Goal: Information Seeking & Learning: Understand process/instructions

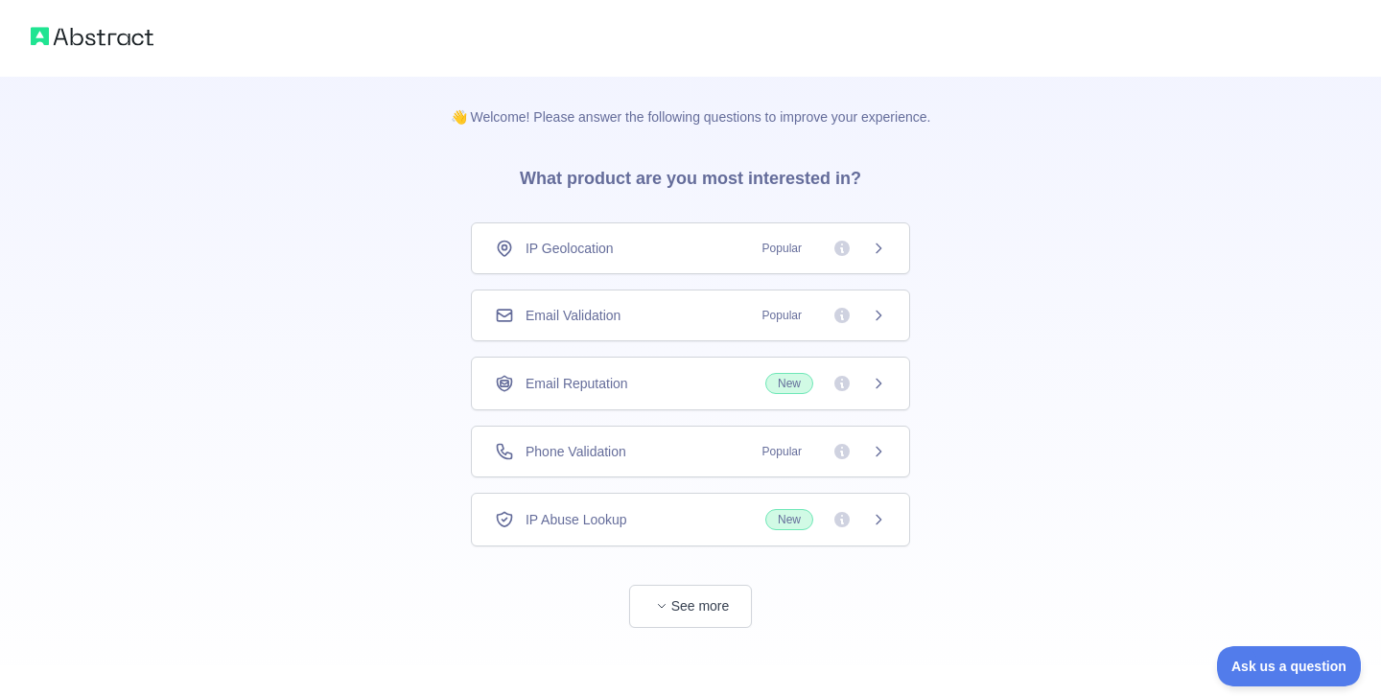
click at [791, 316] on span "Popular" at bounding box center [782, 315] width 62 height 19
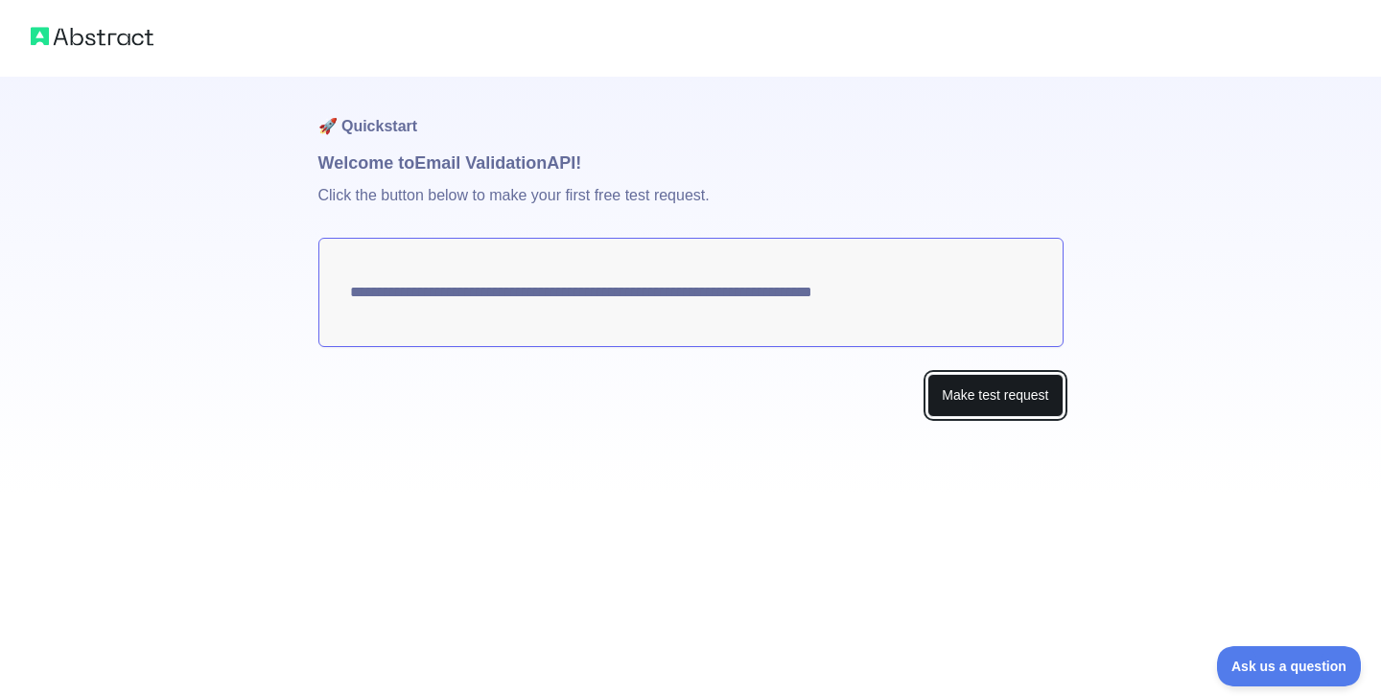
click at [966, 397] on button "Make test request" at bounding box center [994, 395] width 135 height 43
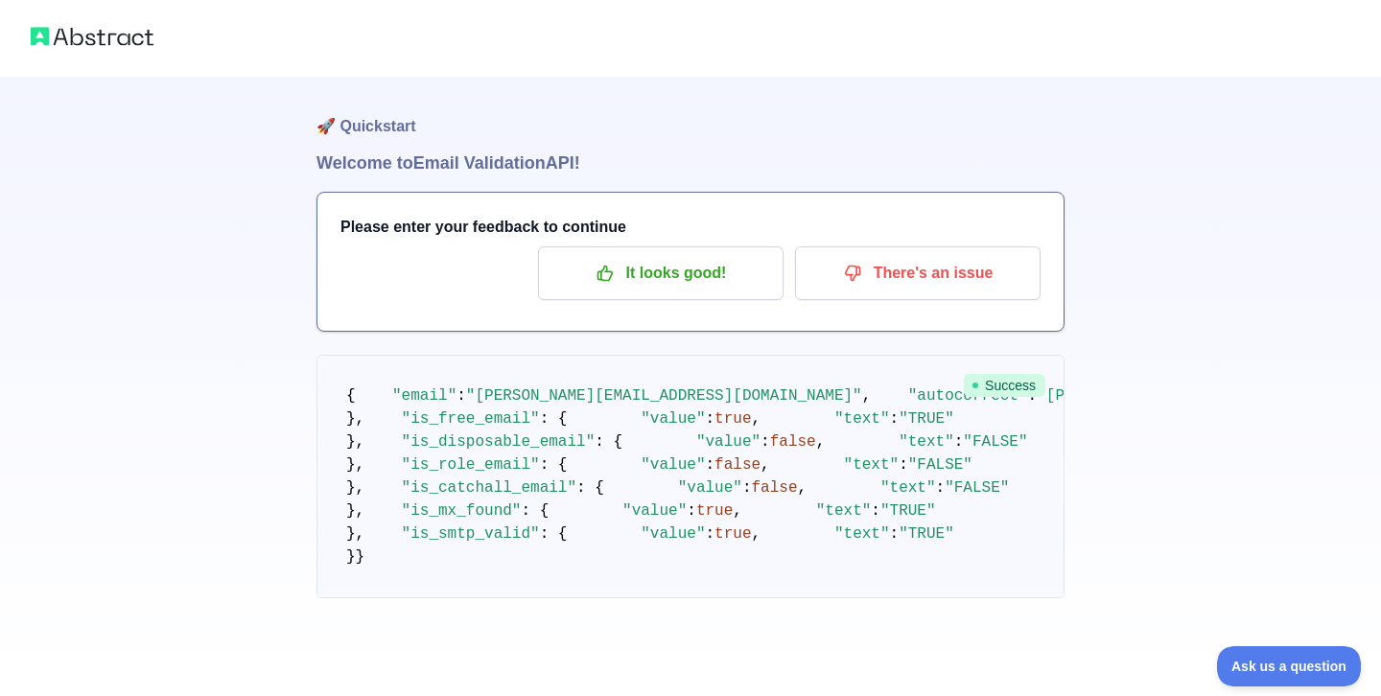
click at [1104, 450] on div "🚀 Quickstart Welcome to Email Validation API! Please enter your feedback to con…" at bounding box center [690, 337] width 1381 height 675
click at [120, 41] on img at bounding box center [92, 36] width 123 height 27
click at [564, 162] on h1 "Welcome to Email Validation API!" at bounding box center [690, 163] width 748 height 27
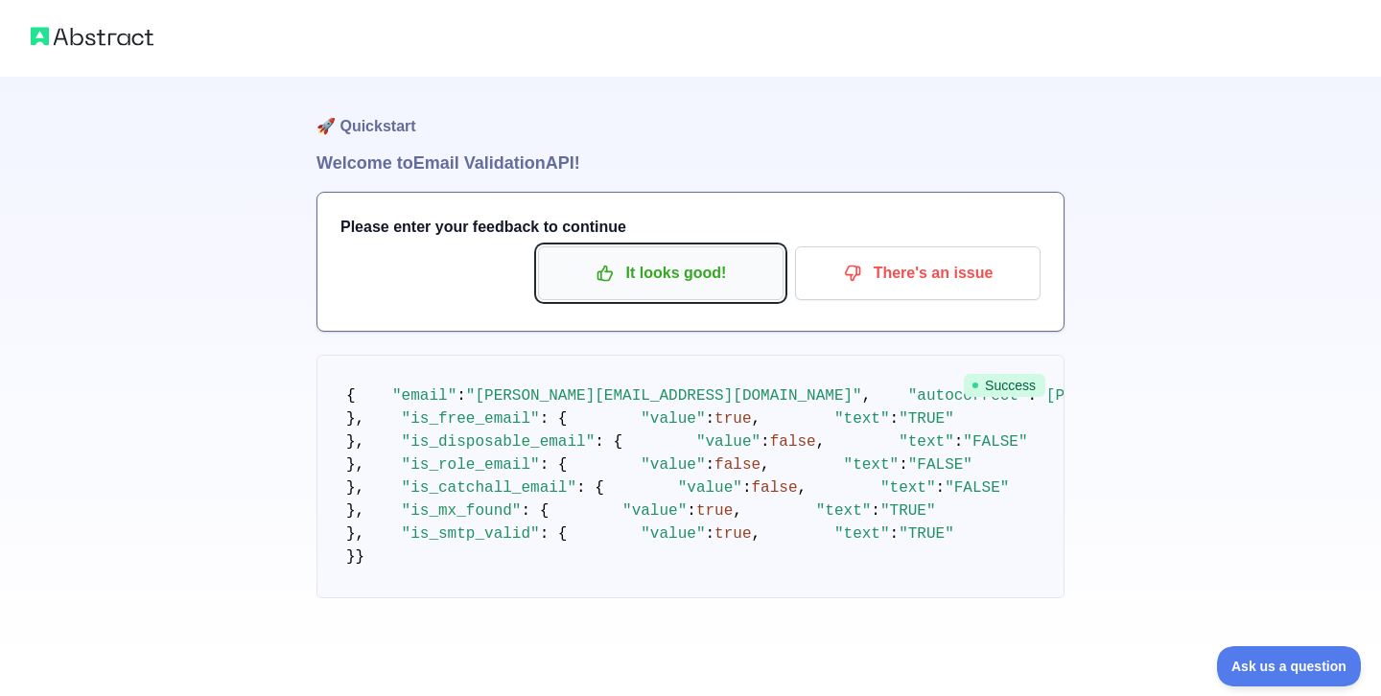
click at [684, 284] on p "It looks good!" at bounding box center [660, 273] width 217 height 33
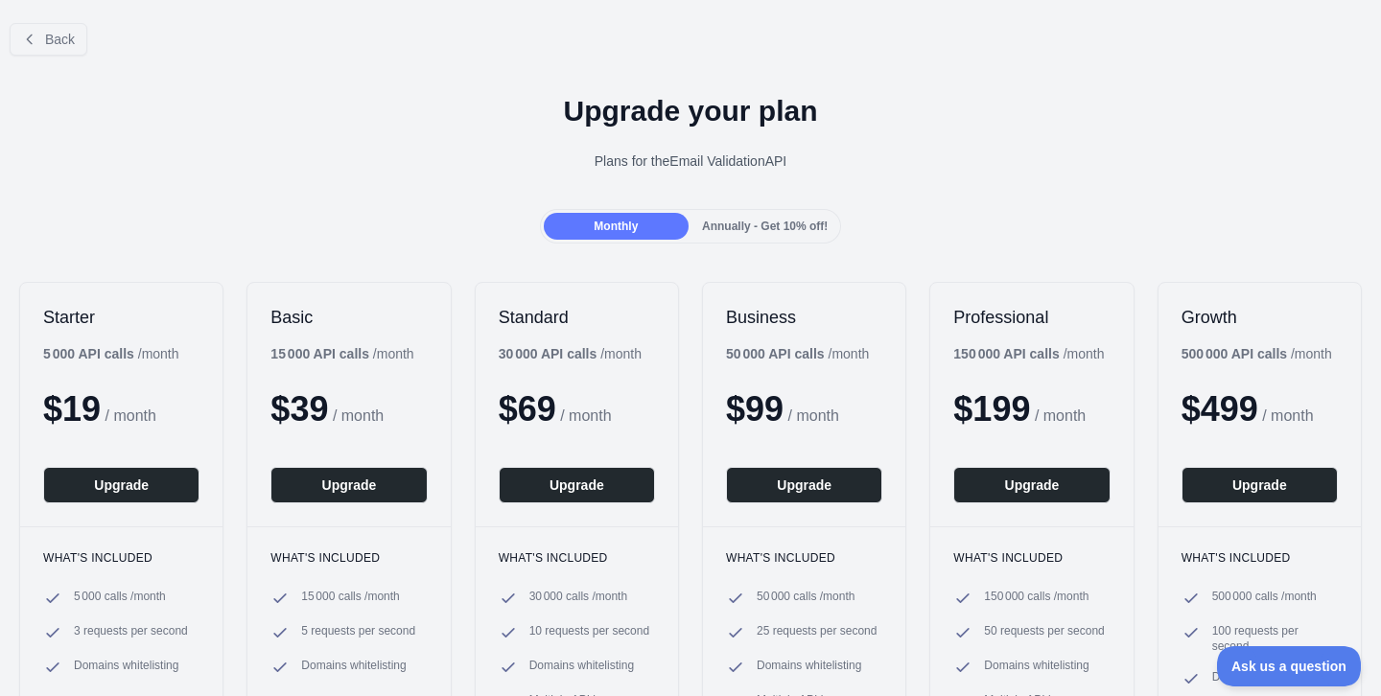
click at [471, 235] on div "Monthly Annually - Get 10% off!" at bounding box center [690, 226] width 1381 height 35
click at [56, 40] on span "Back" at bounding box center [60, 39] width 30 height 15
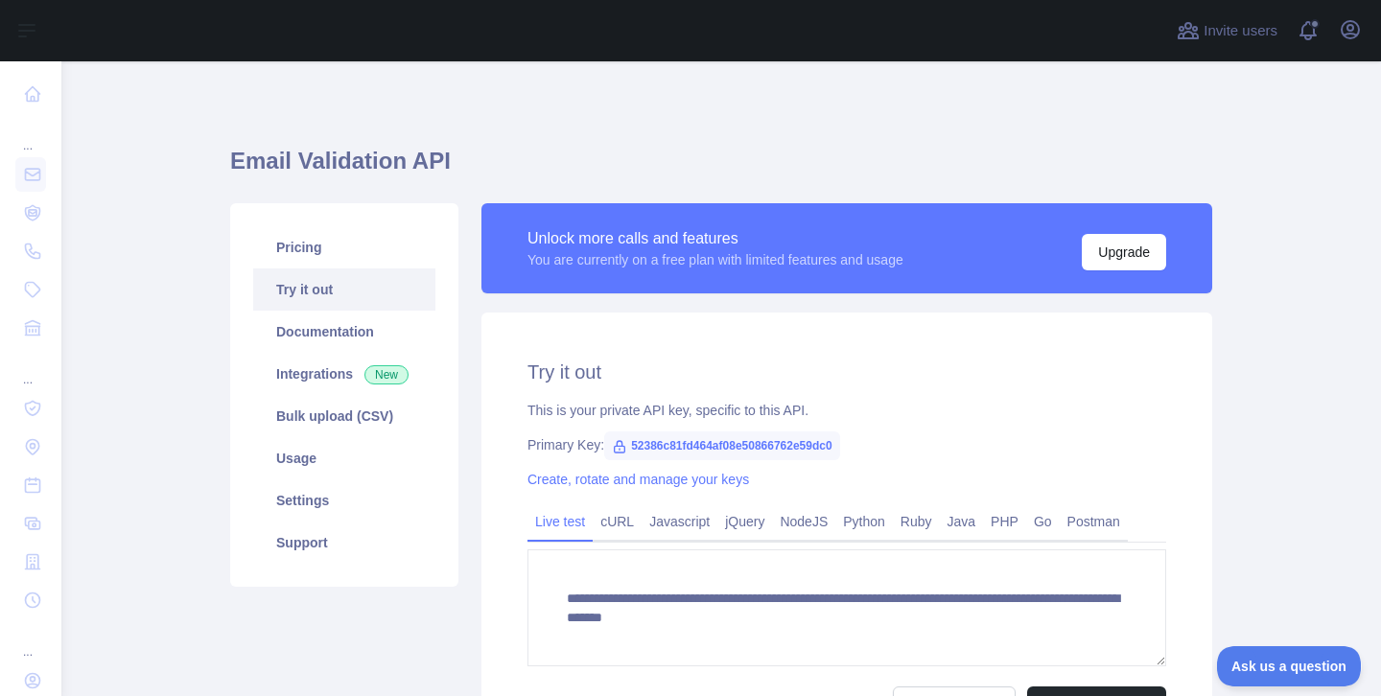
click at [464, 398] on div "Pricing Try it out Documentation Integrations New Bulk upload (CSV) Usage Setti…" at bounding box center [344, 486] width 251 height 566
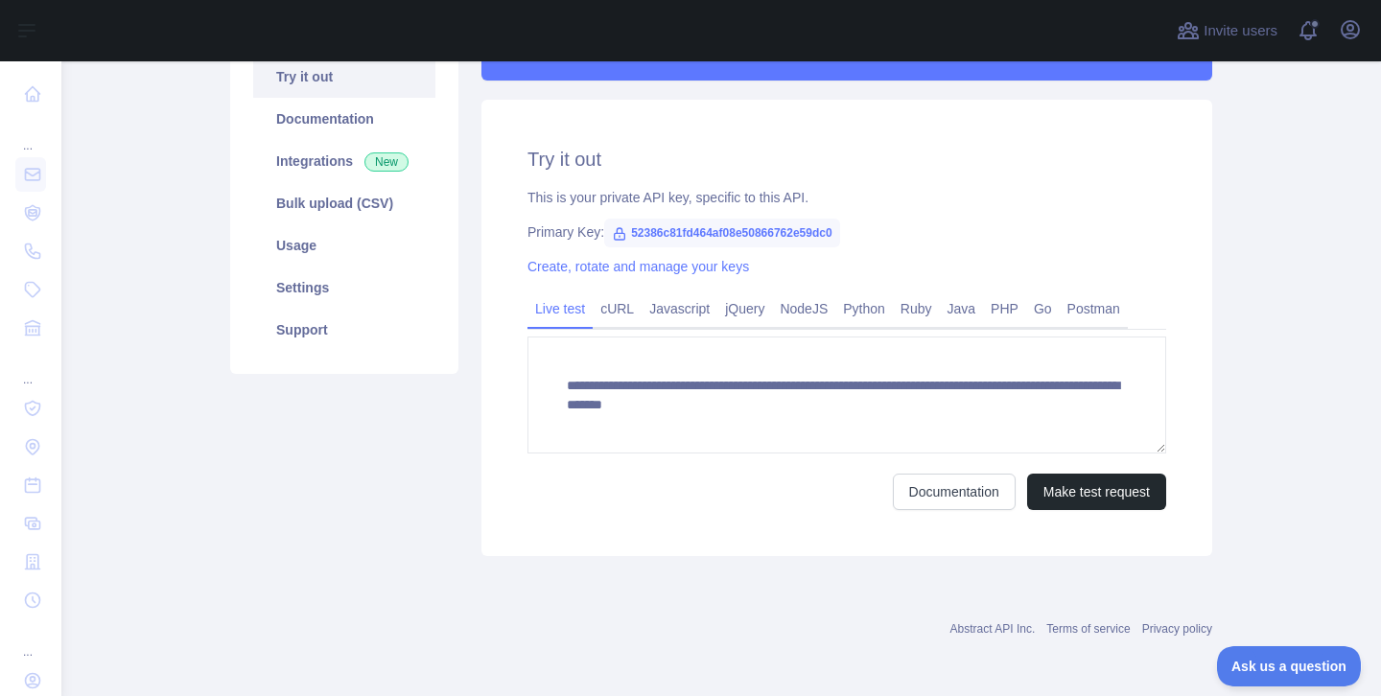
scroll to position [215, 0]
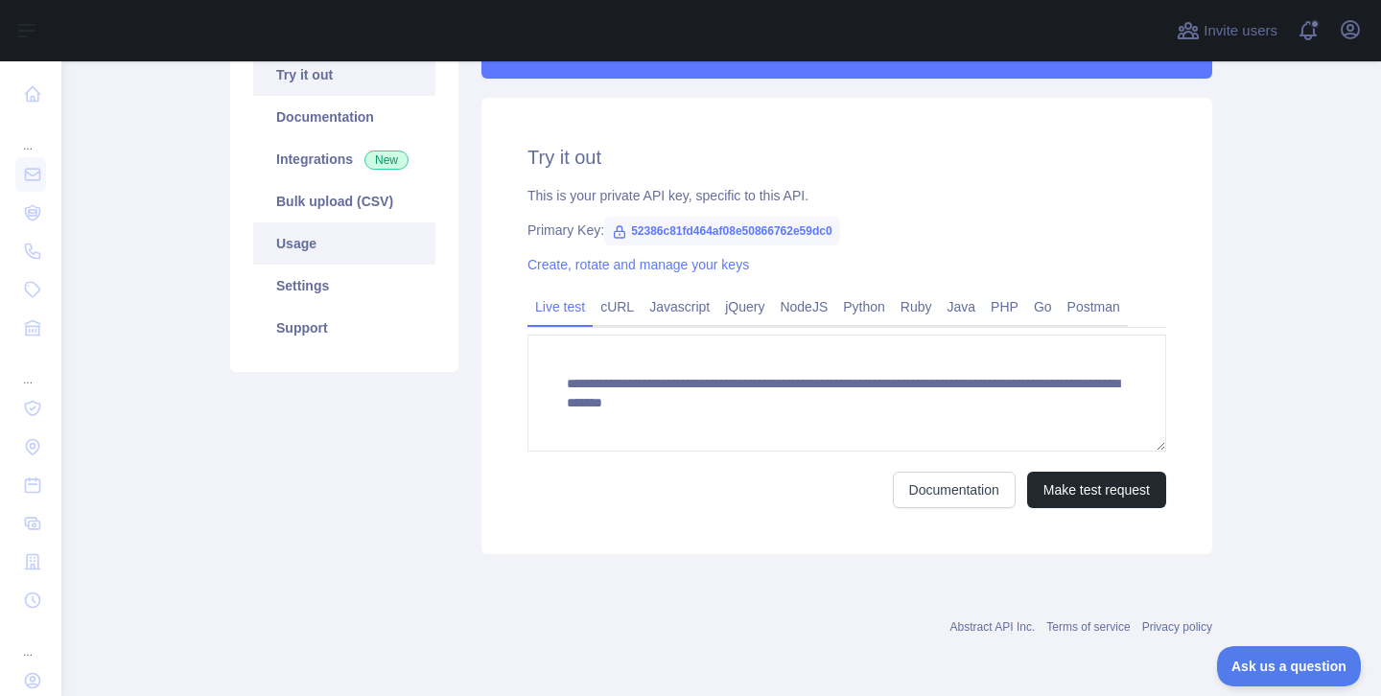
click at [340, 241] on link "Usage" at bounding box center [344, 243] width 182 height 42
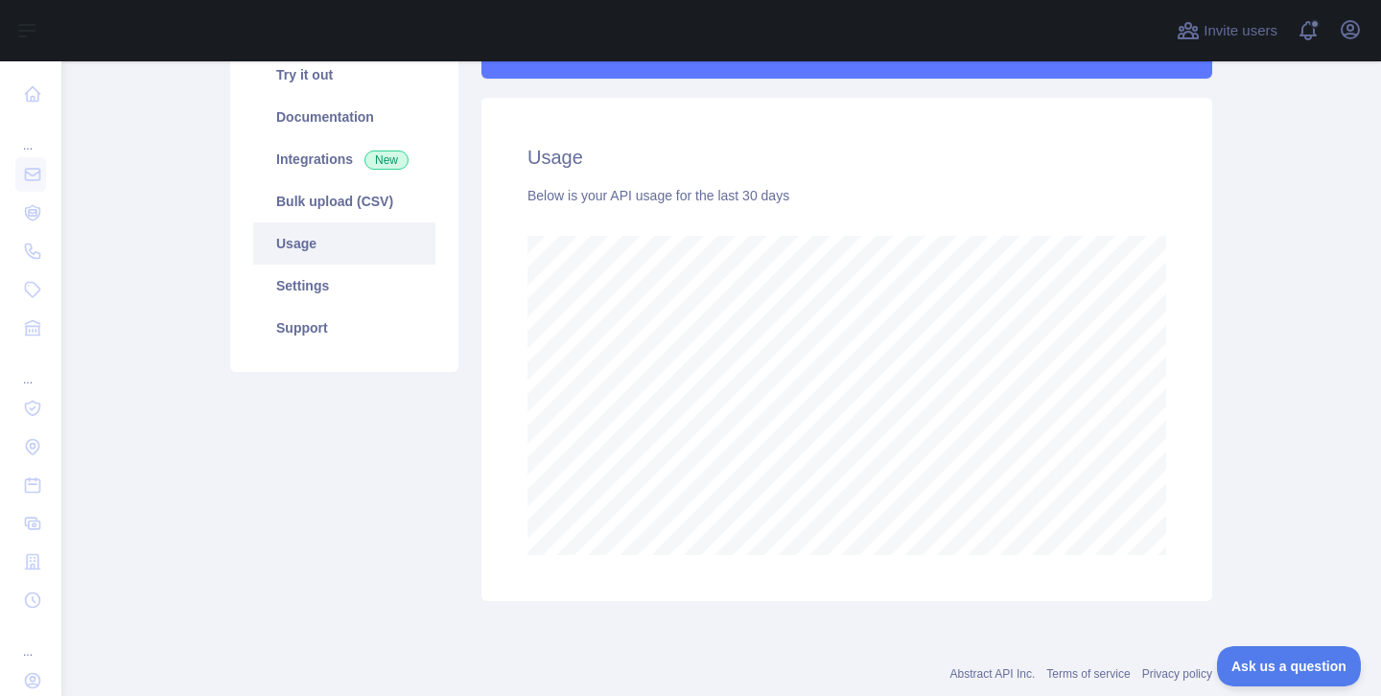
scroll to position [635, 1319]
click at [468, 290] on div "Pricing Try it out Documentation Integrations New Bulk upload (CSV) Usage Setti…" at bounding box center [344, 294] width 251 height 613
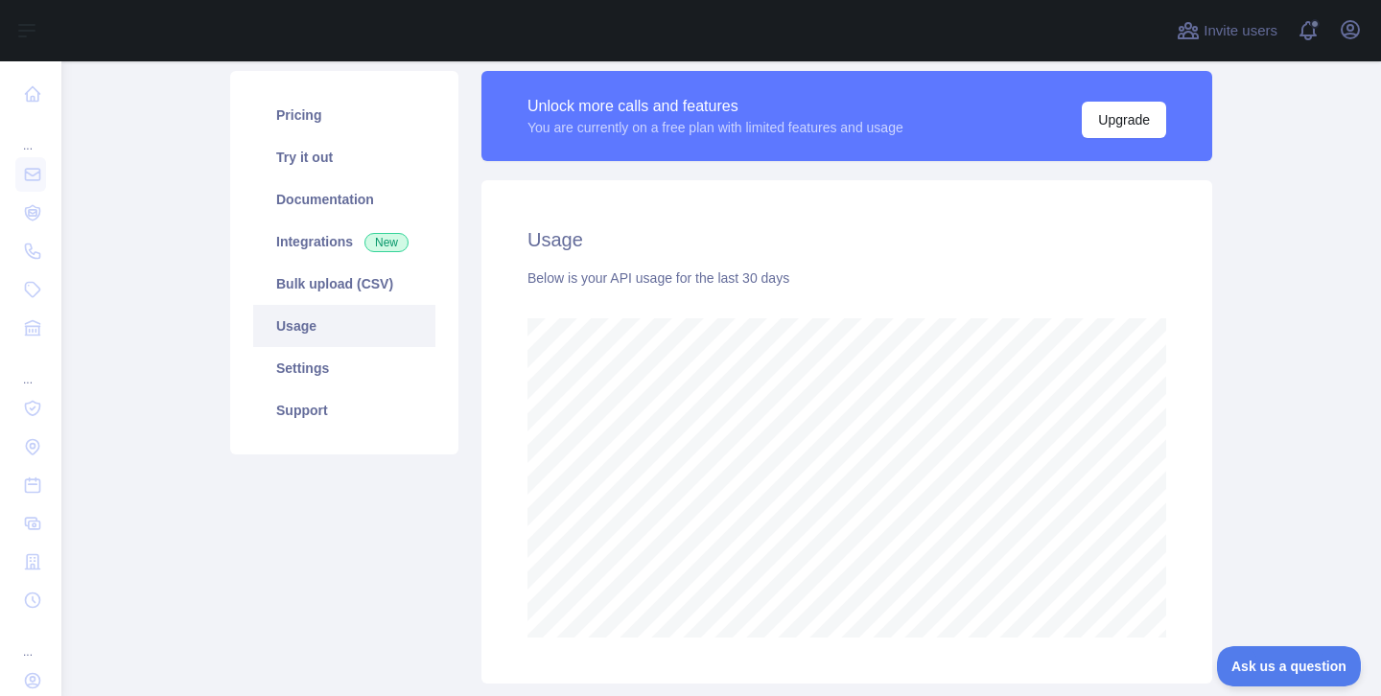
scroll to position [100, 0]
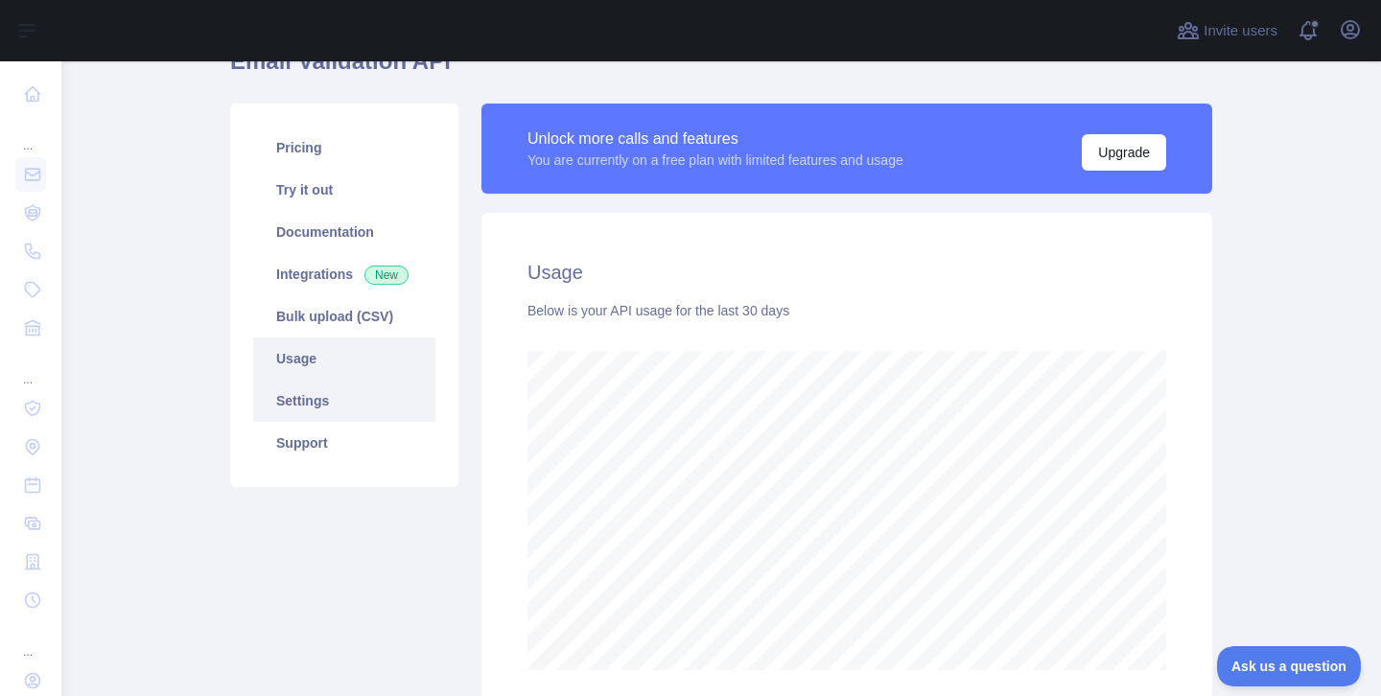
click at [330, 399] on link "Settings" at bounding box center [344, 401] width 182 height 42
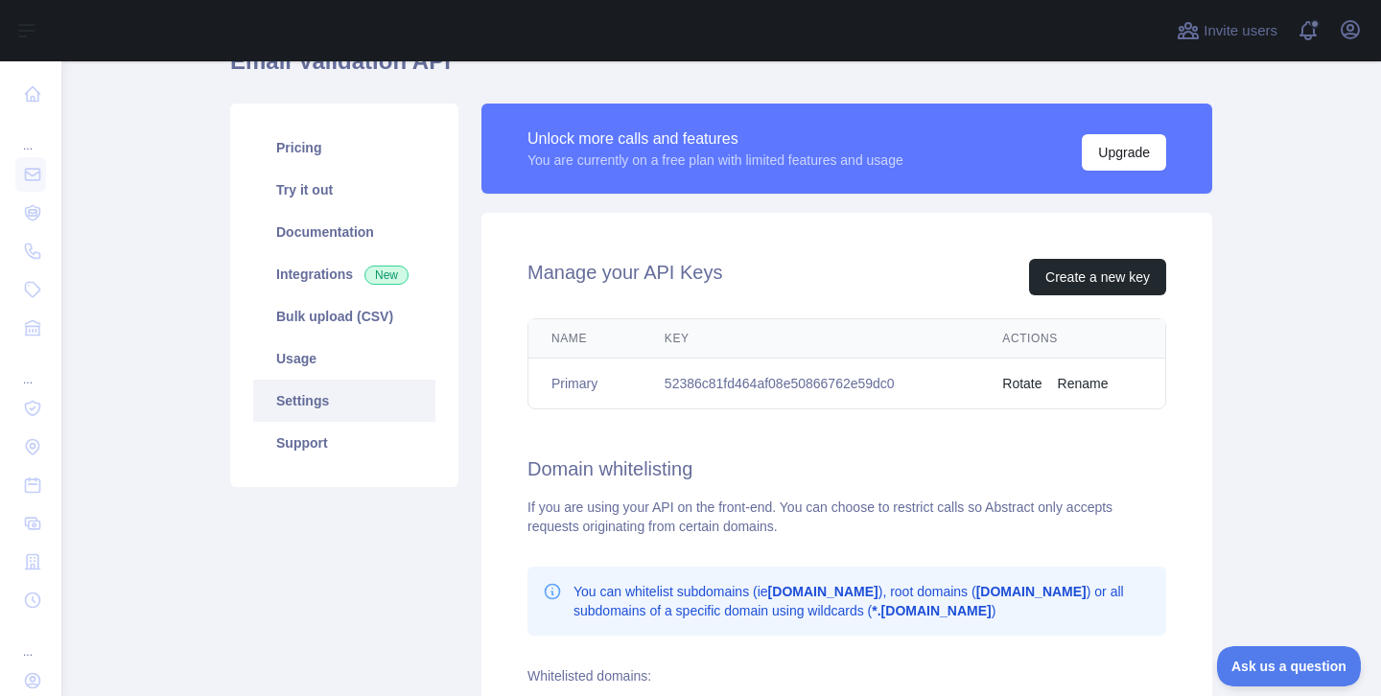
click at [502, 524] on div "Manage your API Keys Create a new key Name Key Actions Primary 52386c81fd464af0…" at bounding box center [846, 556] width 731 height 686
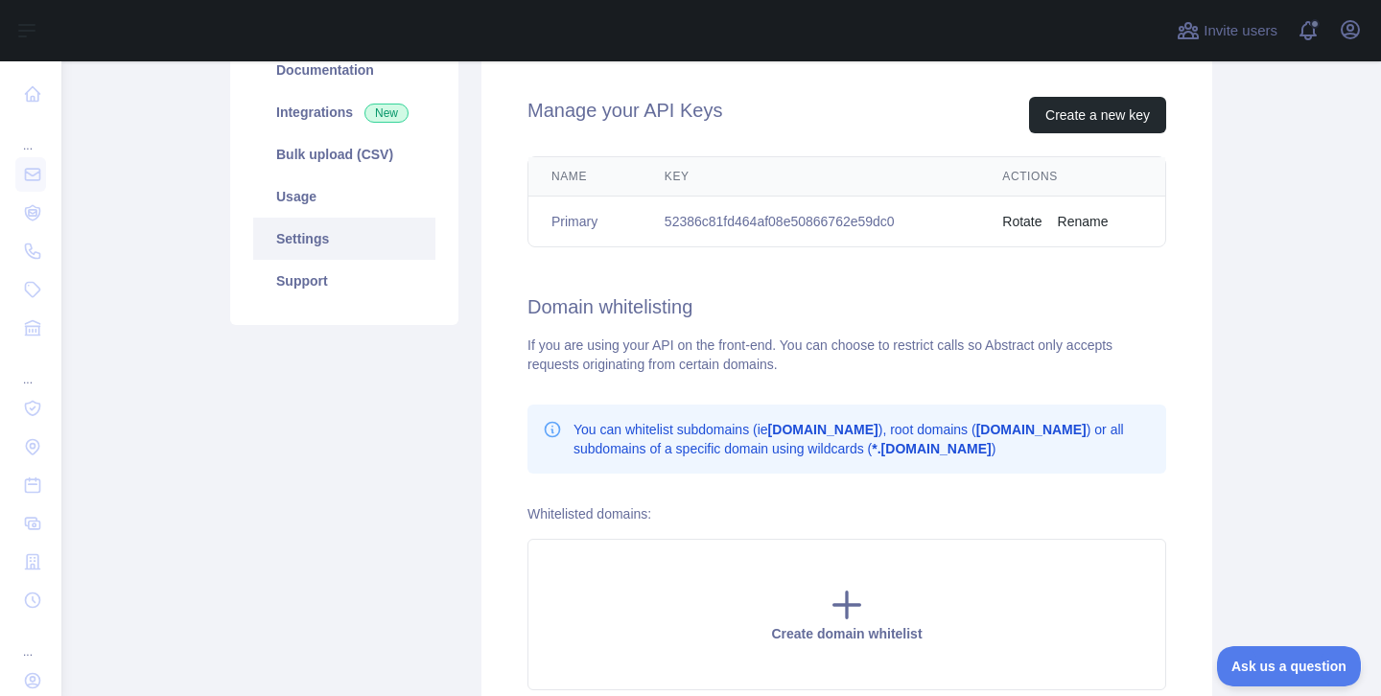
scroll to position [291, 0]
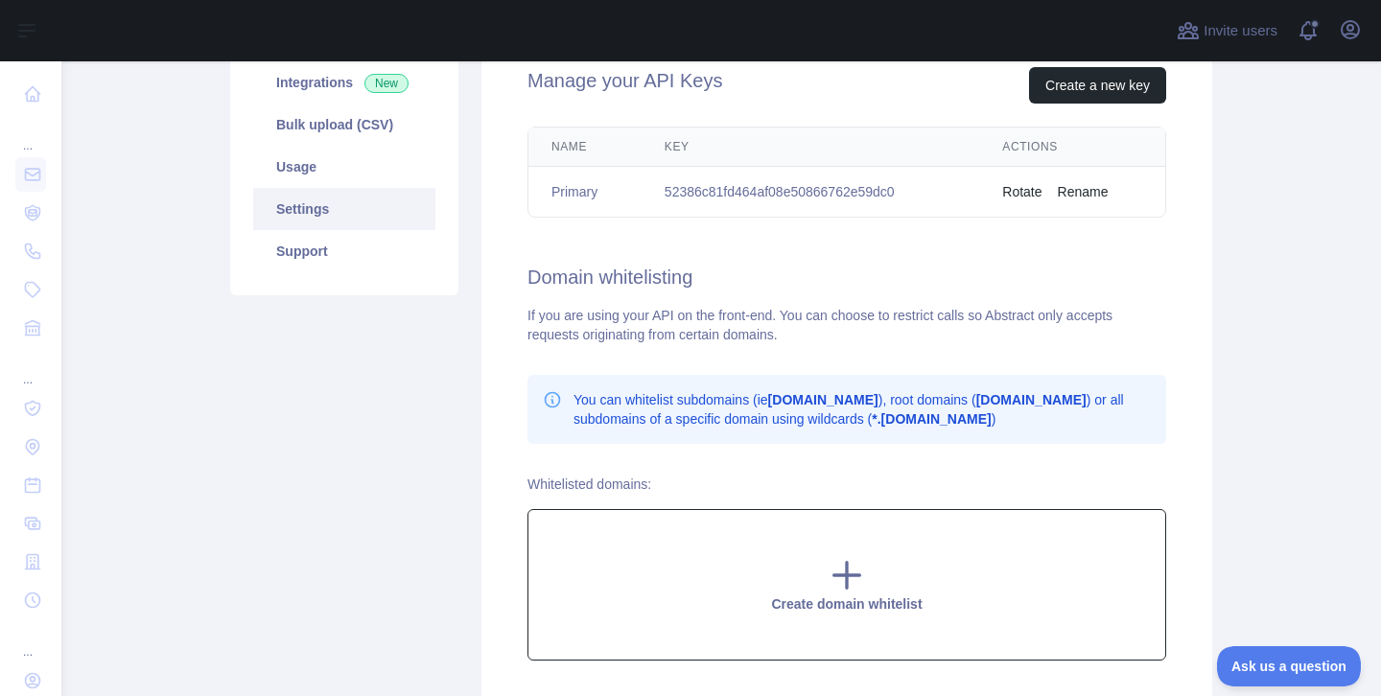
click at [849, 568] on icon at bounding box center [846, 575] width 38 height 38
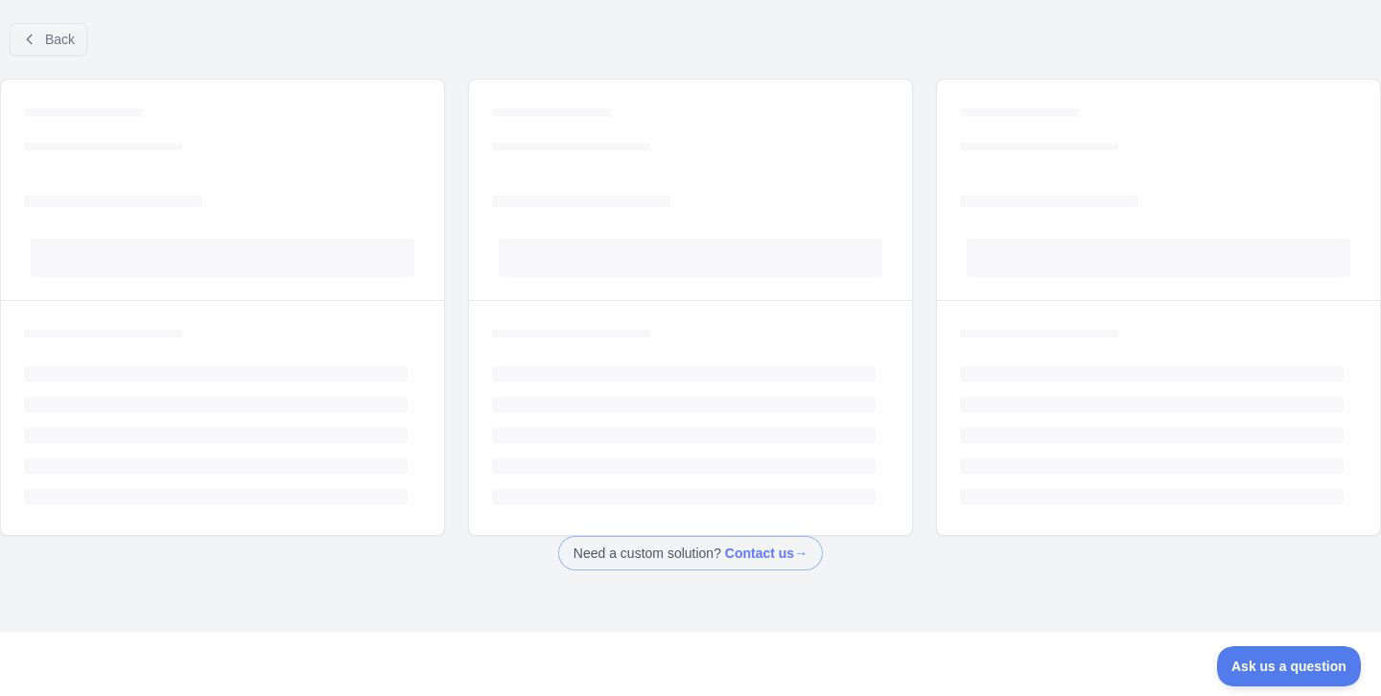
scroll to position [33, 0]
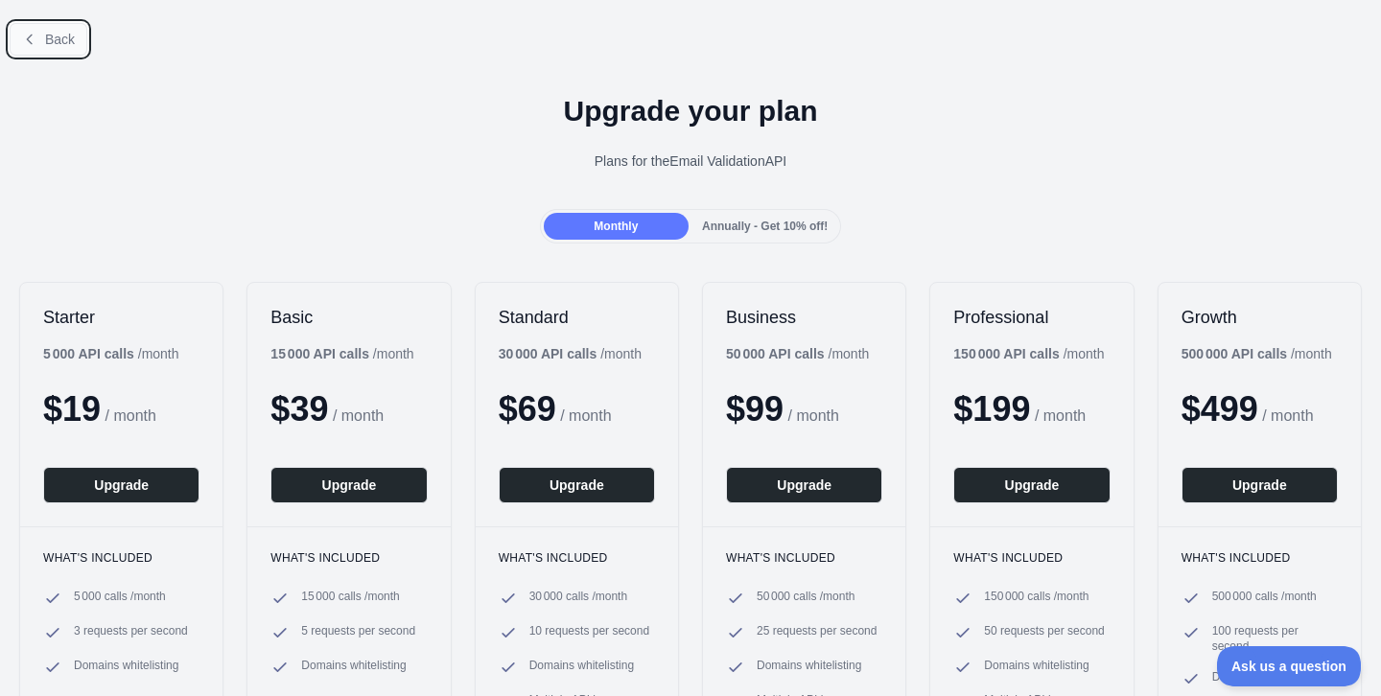
click at [57, 35] on span "Back" at bounding box center [60, 39] width 30 height 15
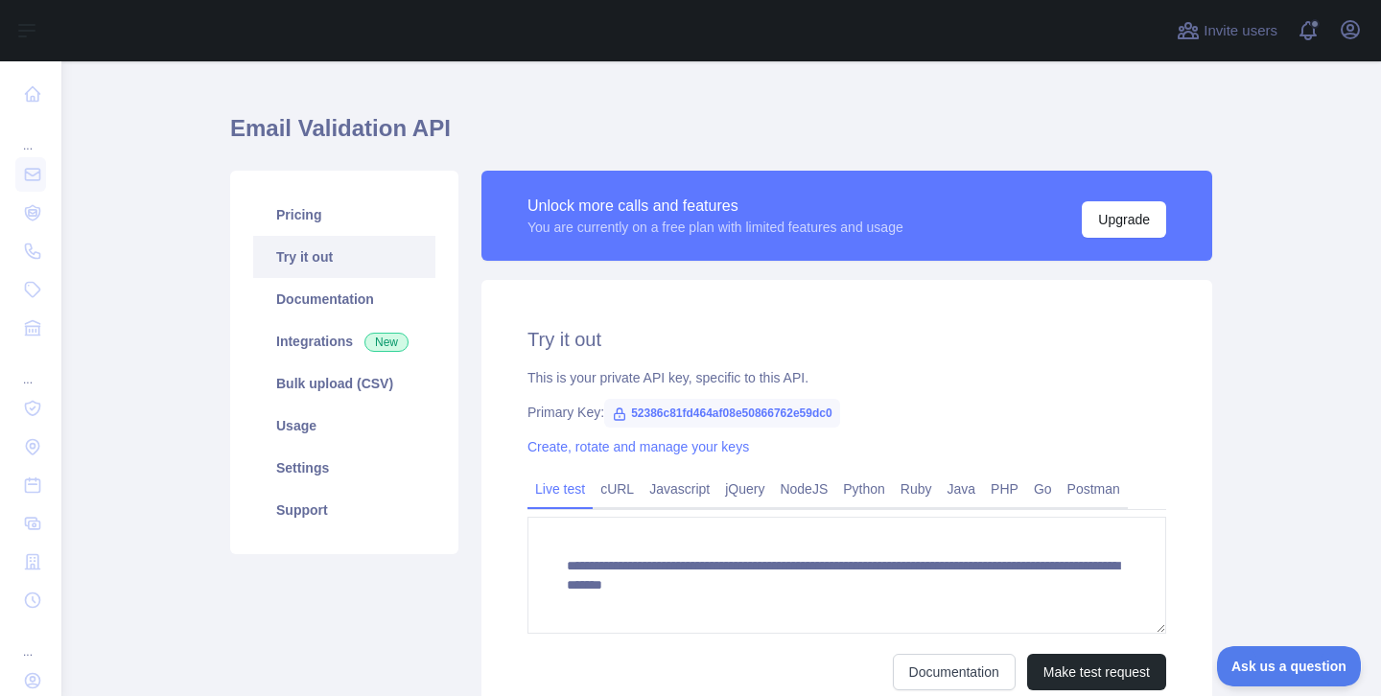
click at [1235, 552] on main "**********" at bounding box center [720, 378] width 1319 height 635
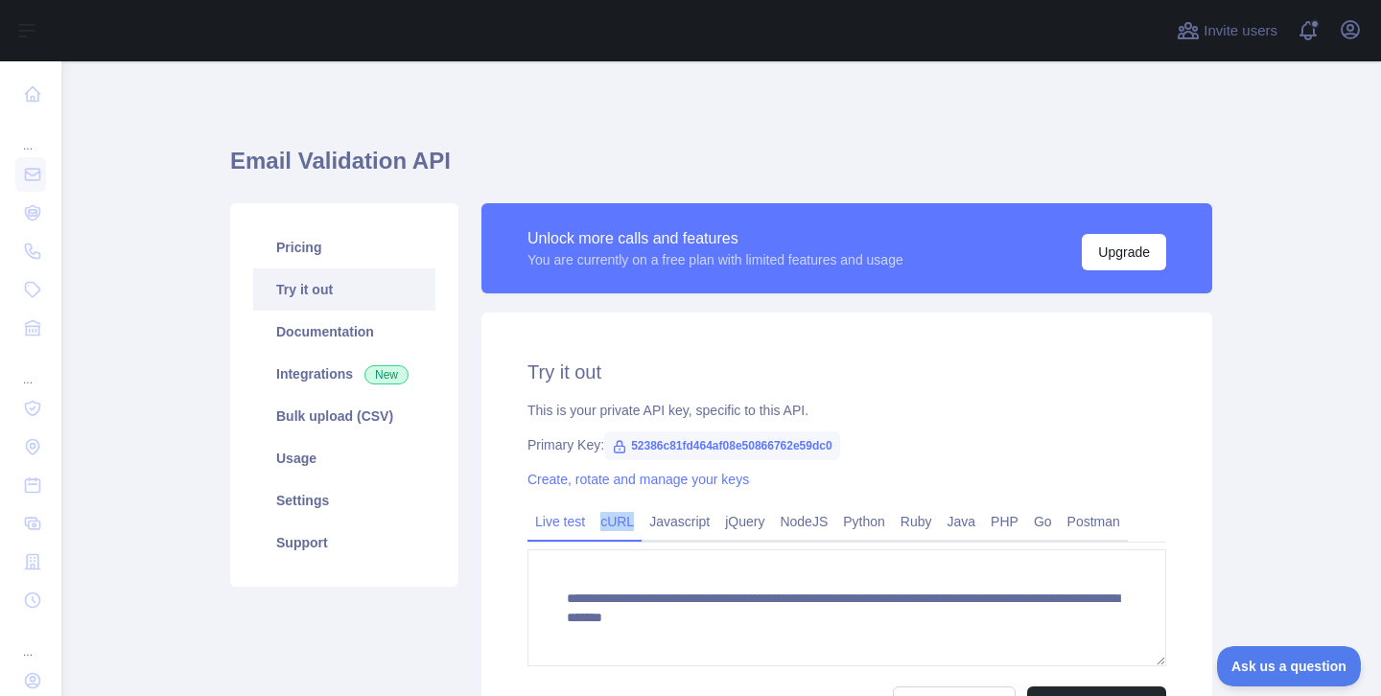
click at [616, 520] on link "cURL" at bounding box center [617, 521] width 49 height 31
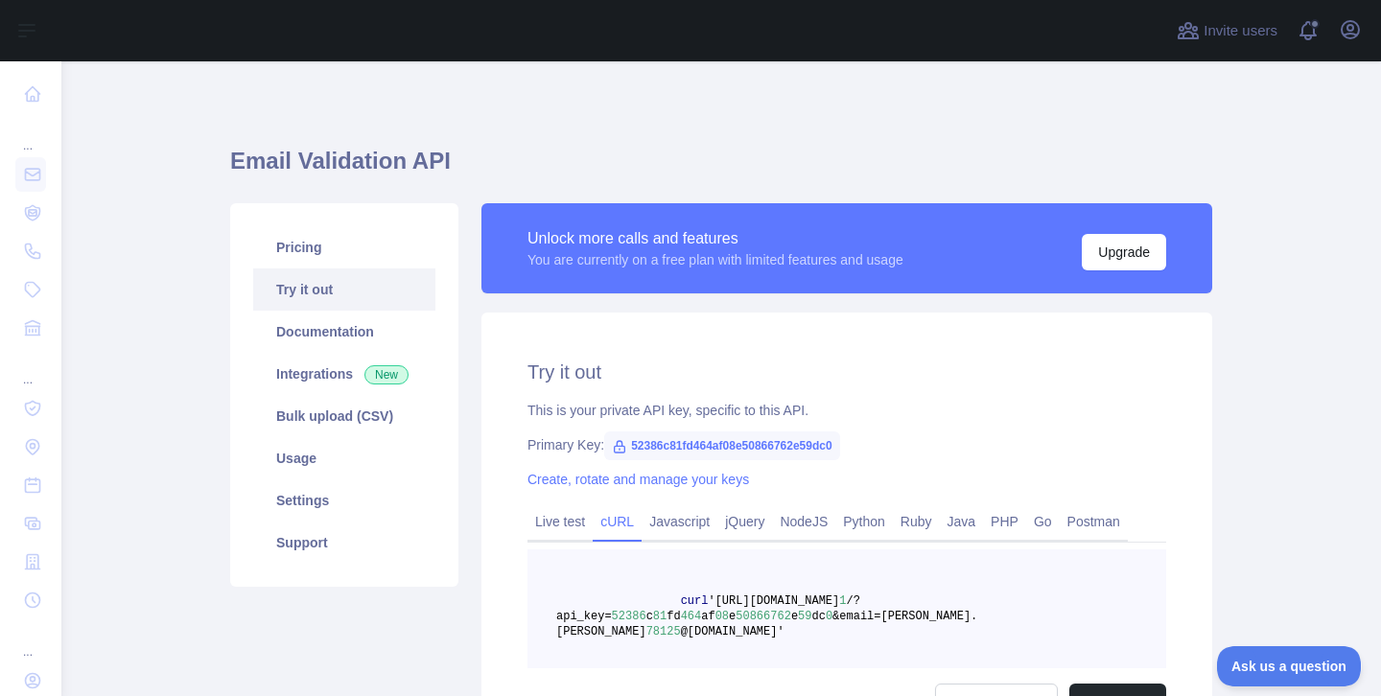
click at [1272, 479] on main "Email Validation API Pricing Try it out Documentation Integrations New Bulk upl…" at bounding box center [720, 378] width 1319 height 635
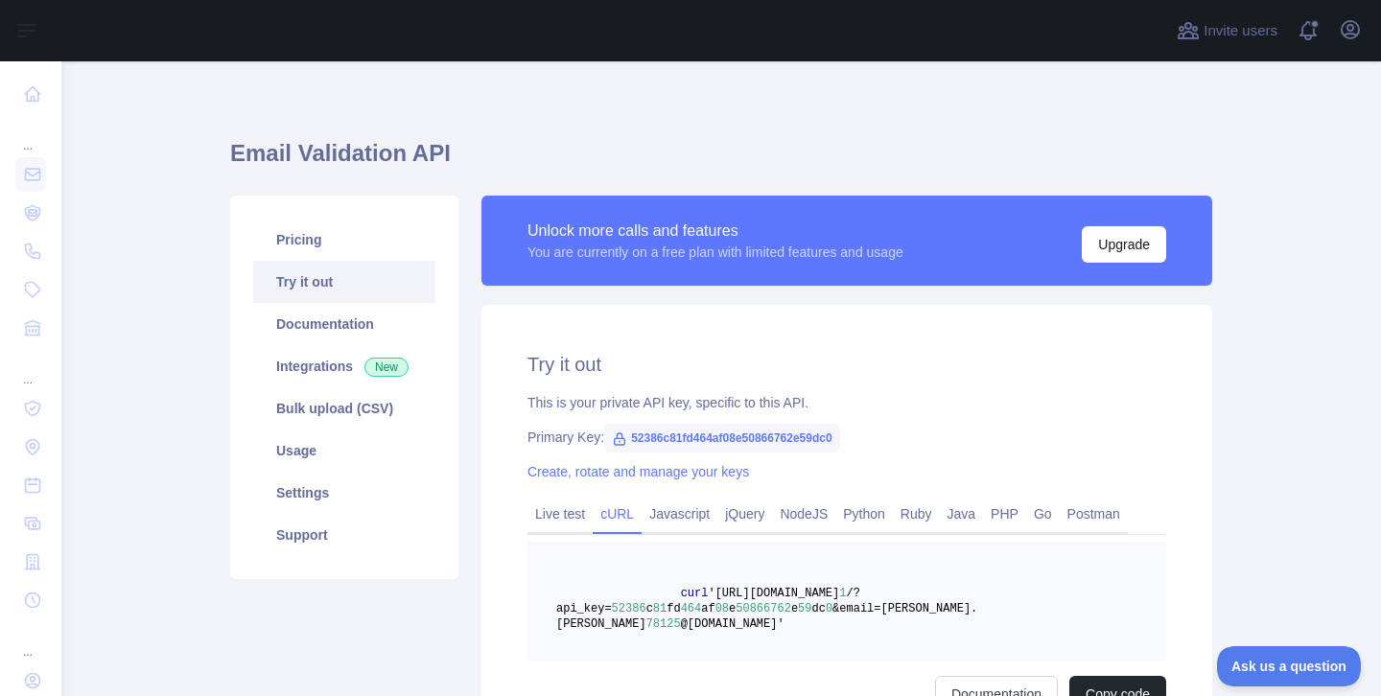
scroll to position [5, 0]
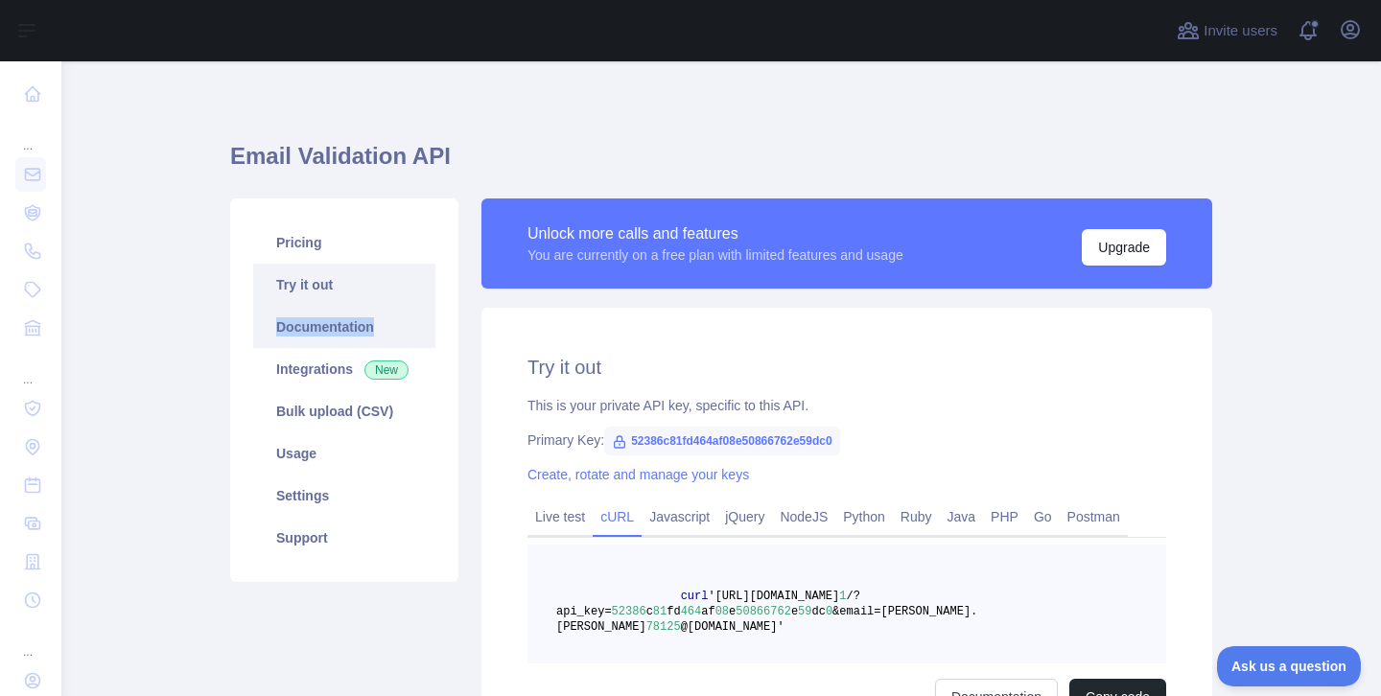
click at [344, 325] on link "Documentation" at bounding box center [344, 327] width 182 height 42
click at [1223, 533] on main "Email Validation API Pricing Try it out Documentation Integrations New Bulk upl…" at bounding box center [720, 378] width 1319 height 635
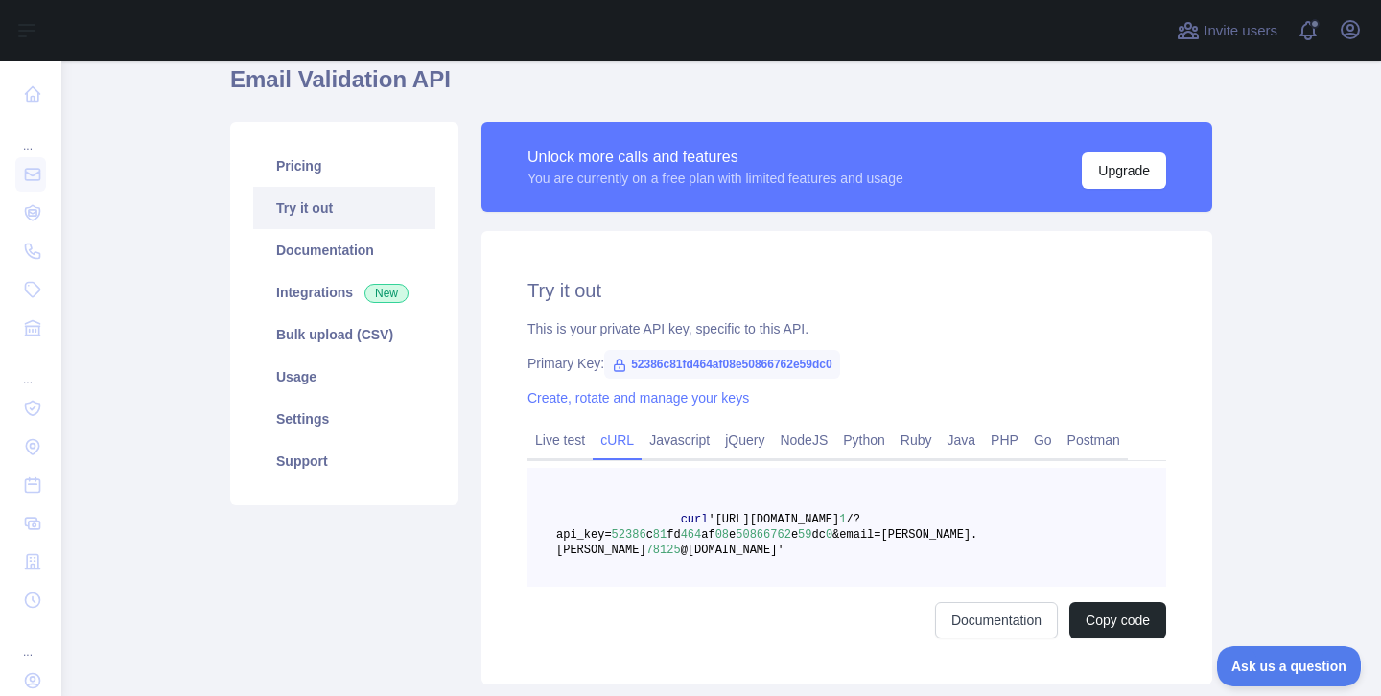
scroll to position [43, 0]
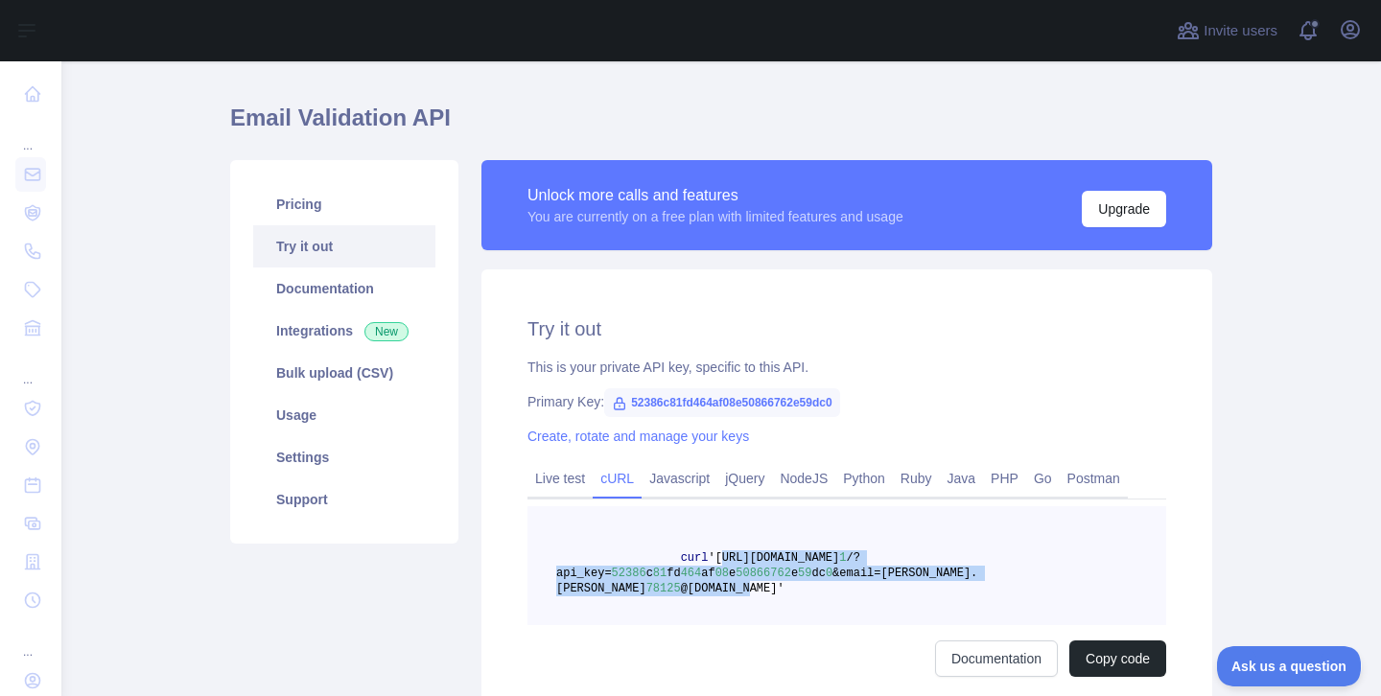
drag, startPoint x: 722, startPoint y: 554, endPoint x: 1097, endPoint y: 576, distance: 375.5
click at [977, 576] on span "curl '[URL][DOMAIN_NAME] 1 /?api_key= 52386 c 81 fd 464 af 08 e 50866762 e 59 d…" at bounding box center [766, 573] width 421 height 44
copy span "[URL][DOMAIN_NAME] 1 /?api_key= 52386 c 81 fd 464 af 08 e 50866762 e 59 dc 0 &e…"
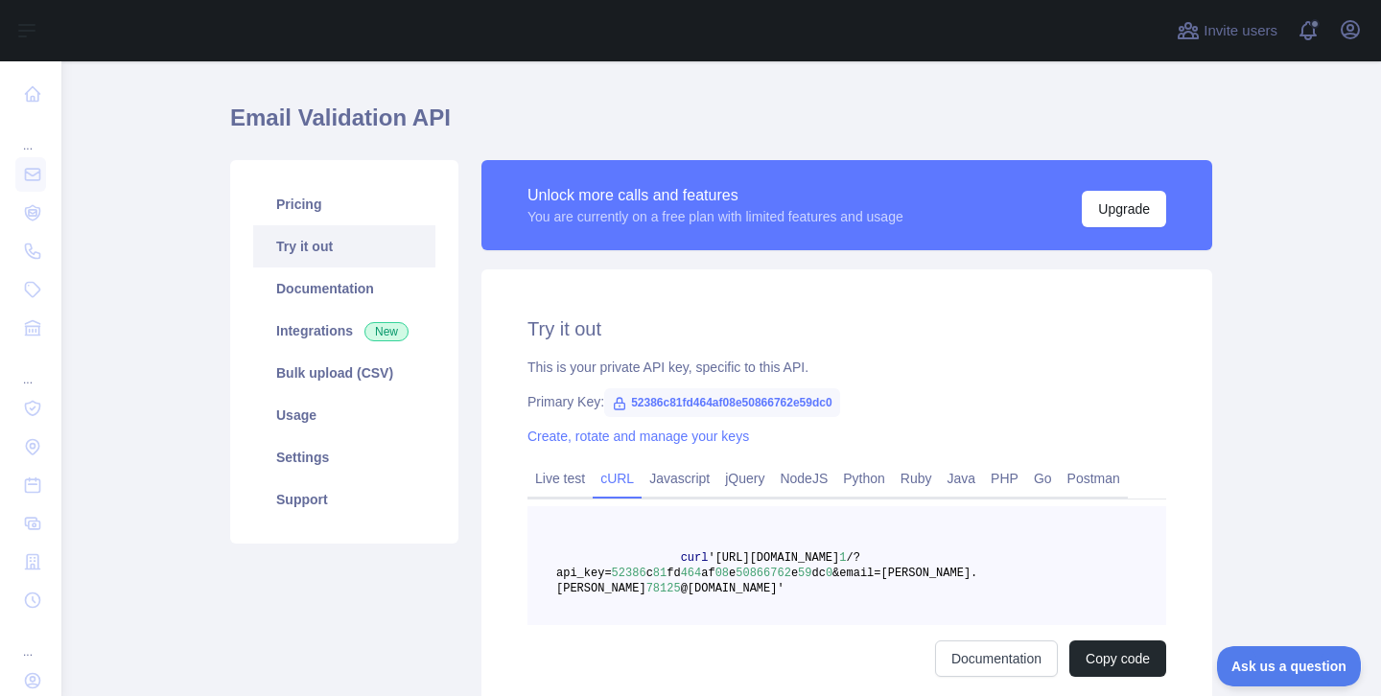
click at [886, 538] on pre "curl '[URL][DOMAIN_NAME] 1 /?api_key= 52386 c 81 fd 464 af 08 e 50866762 e 59 d…" at bounding box center [846, 565] width 639 height 119
drag, startPoint x: 614, startPoint y: 571, endPoint x: 832, endPoint y: 573, distance: 218.6
click at [832, 573] on span "curl '[URL][DOMAIN_NAME] 1 /?api_key= 52386 c 81 fd 464 af 08 e 50866762 e 59 d…" at bounding box center [766, 573] width 421 height 44
copy span "52386 c 81 fd 464 af 08 e 50866762 e 59 dc 0"
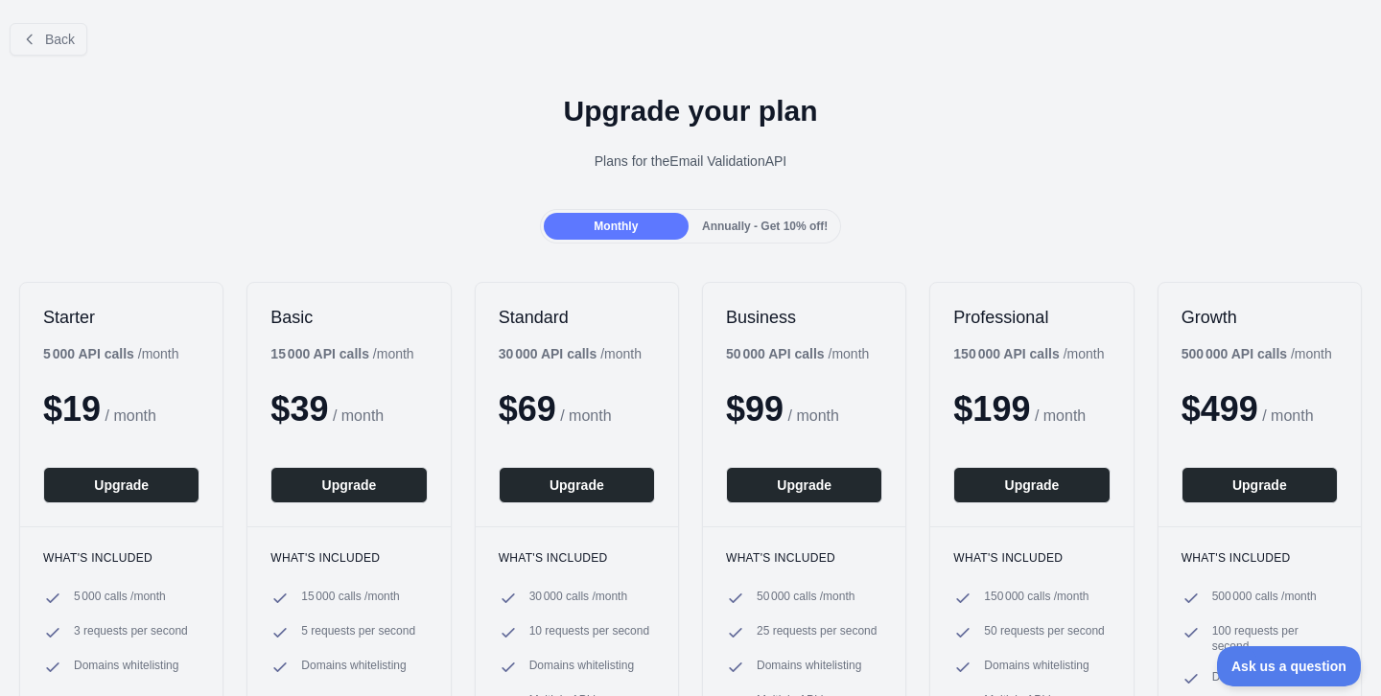
click at [397, 181] on div "Upgrade your plan Plans for the Email Validation API" at bounding box center [690, 140] width 1381 height 138
